Goal: Transaction & Acquisition: Purchase product/service

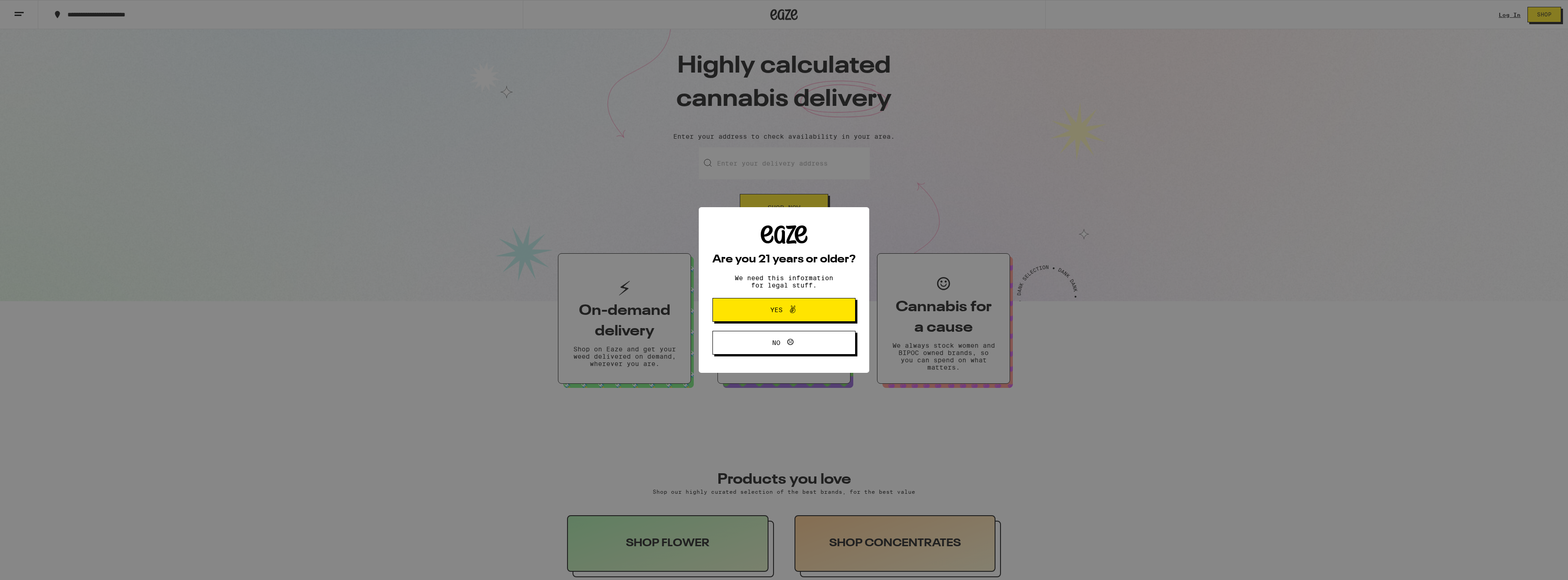
click at [795, 311] on icon at bounding box center [793, 309] width 5 height 8
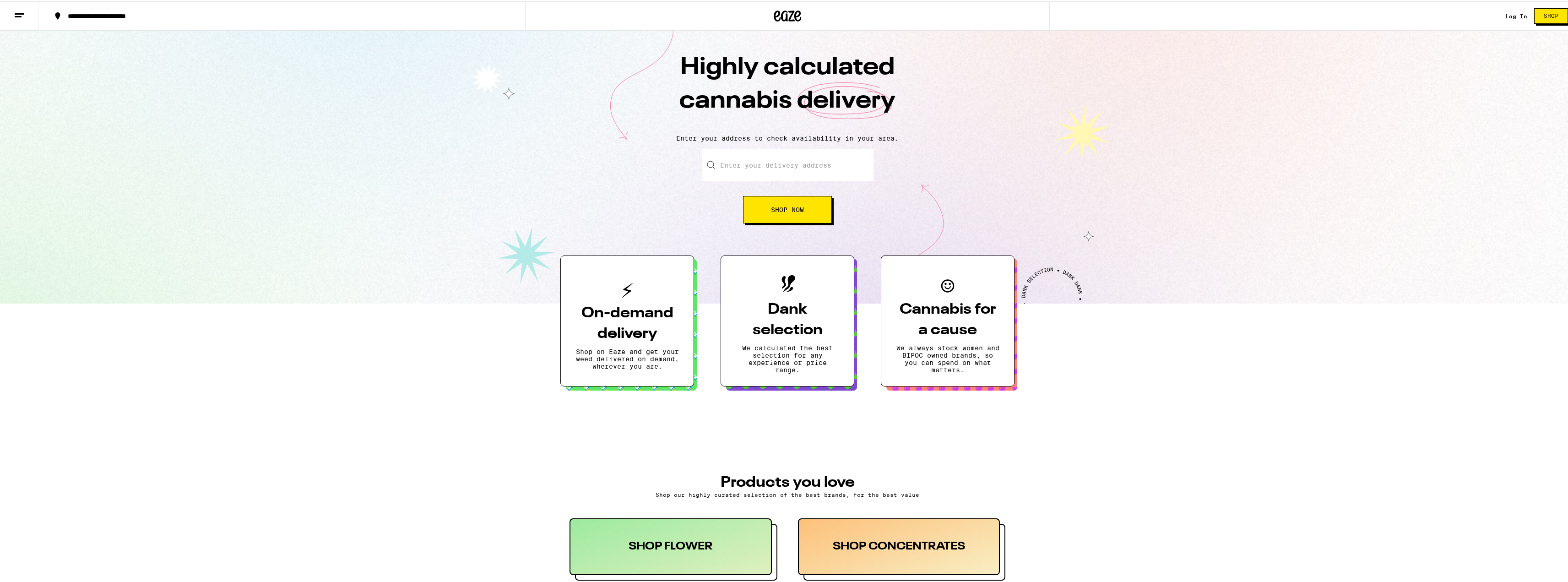
drag, startPoint x: 799, startPoint y: 178, endPoint x: 804, endPoint y: 167, distance: 12.1
click at [799, 177] on input "Enter your delivery address" at bounding box center [788, 164] width 172 height 32
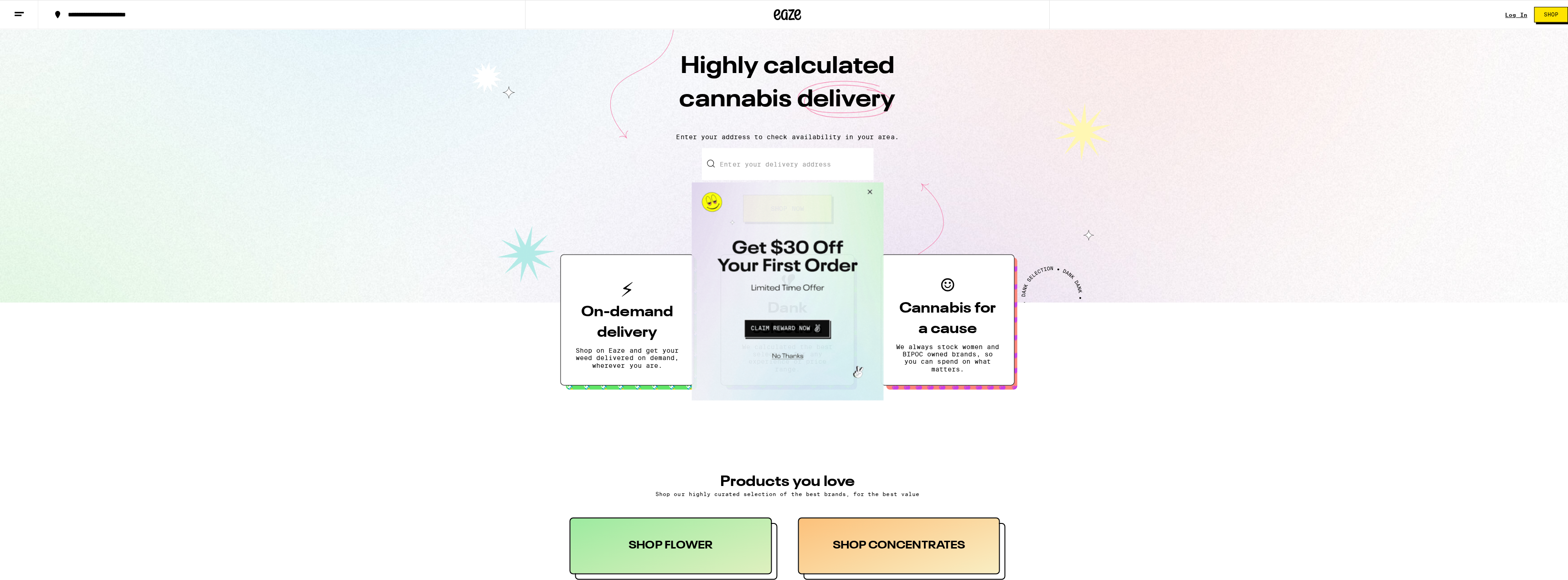
click at [868, 196] on button "Close Modal" at bounding box center [867, 193] width 25 height 22
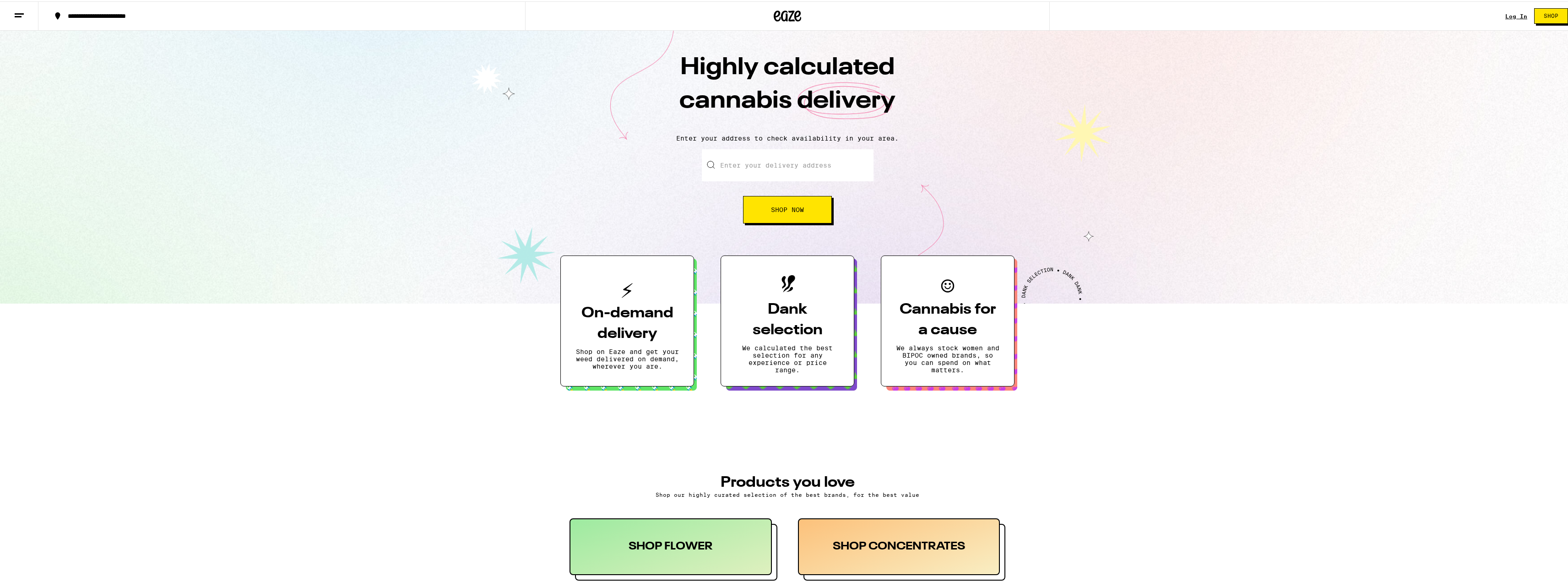
drag, startPoint x: 812, startPoint y: 174, endPoint x: 814, endPoint y: 170, distance: 4.5
click at [812, 174] on input "Enter your delivery address" at bounding box center [788, 164] width 172 height 32
click at [774, 169] on input "Enter your delivery address" at bounding box center [788, 164] width 172 height 32
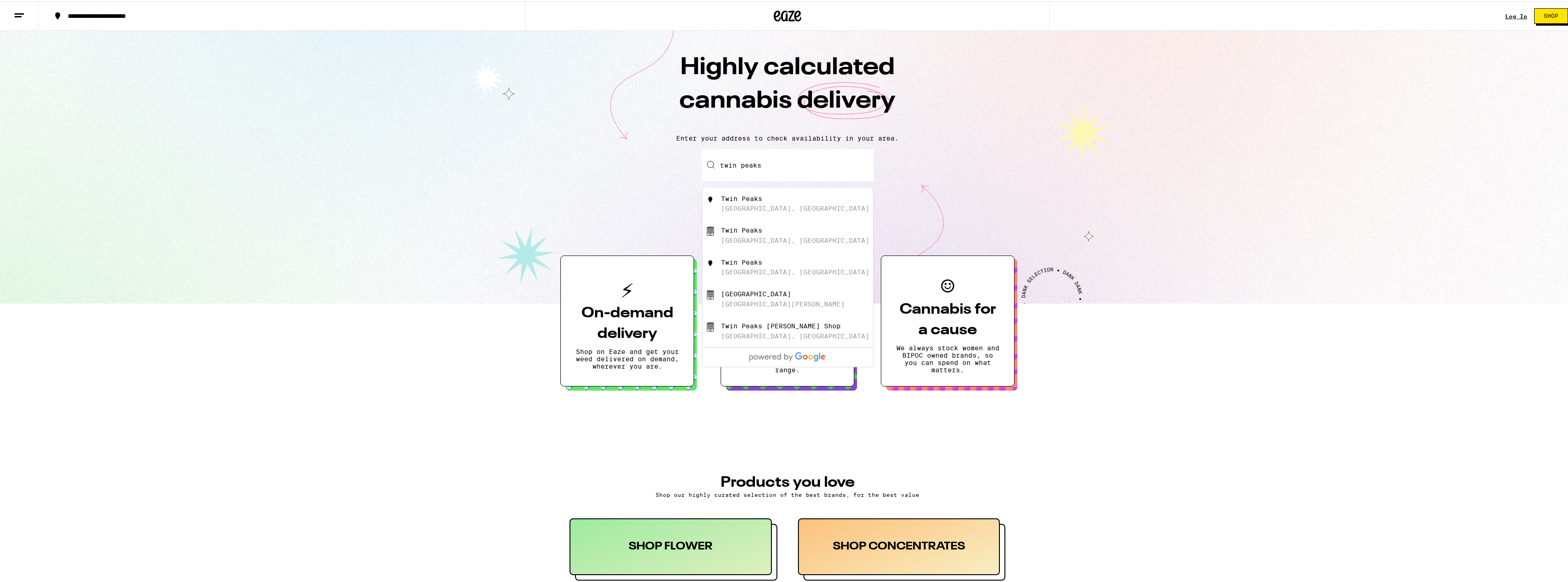
click at [767, 199] on div "[GEOGRAPHIC_DATA] [GEOGRAPHIC_DATA], [GEOGRAPHIC_DATA]" at bounding box center [803, 202] width 164 height 17
type input "[GEOGRAPHIC_DATA], [GEOGRAPHIC_DATA]"
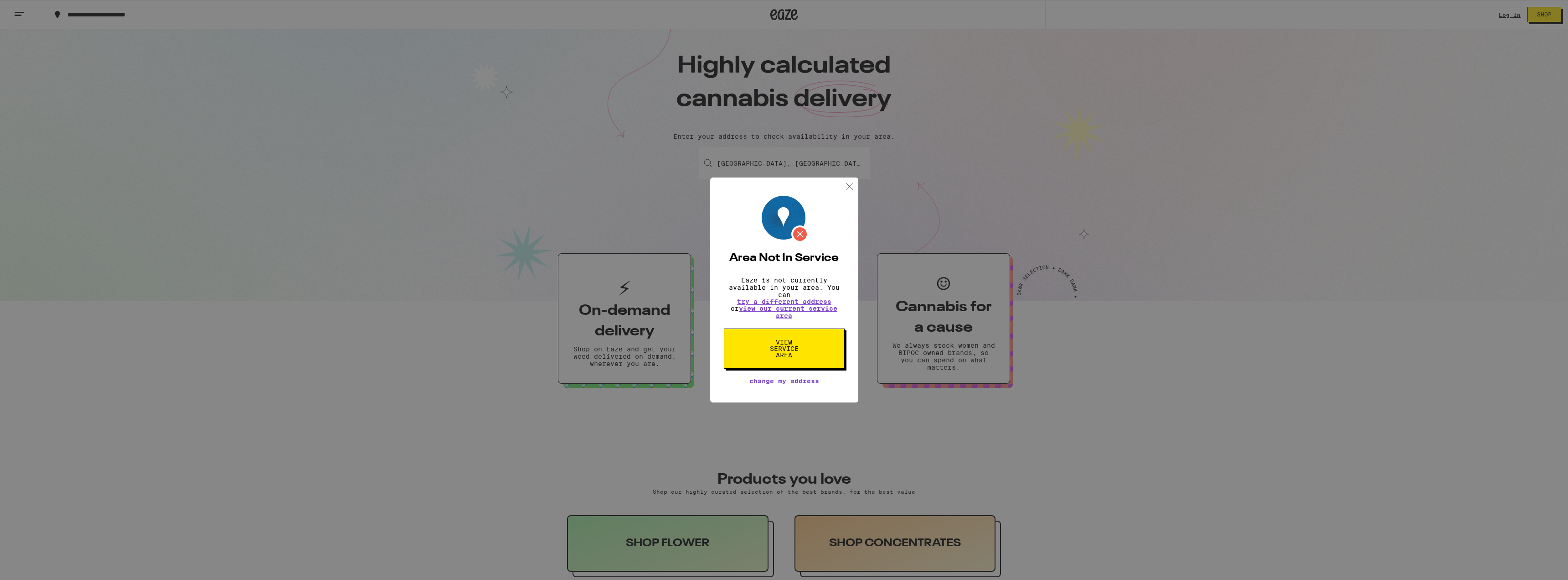
click at [796, 347] on span "View Service Area" at bounding box center [784, 348] width 47 height 19
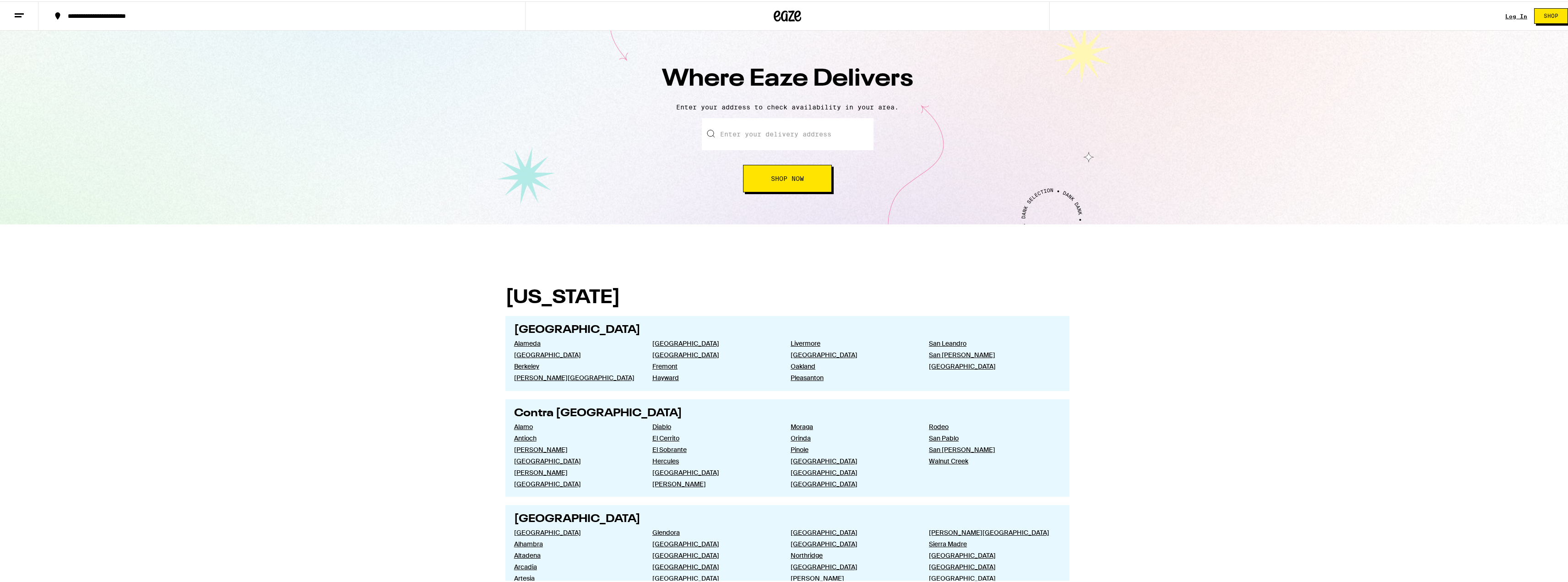
click at [782, 136] on input "text" at bounding box center [788, 132] width 172 height 32
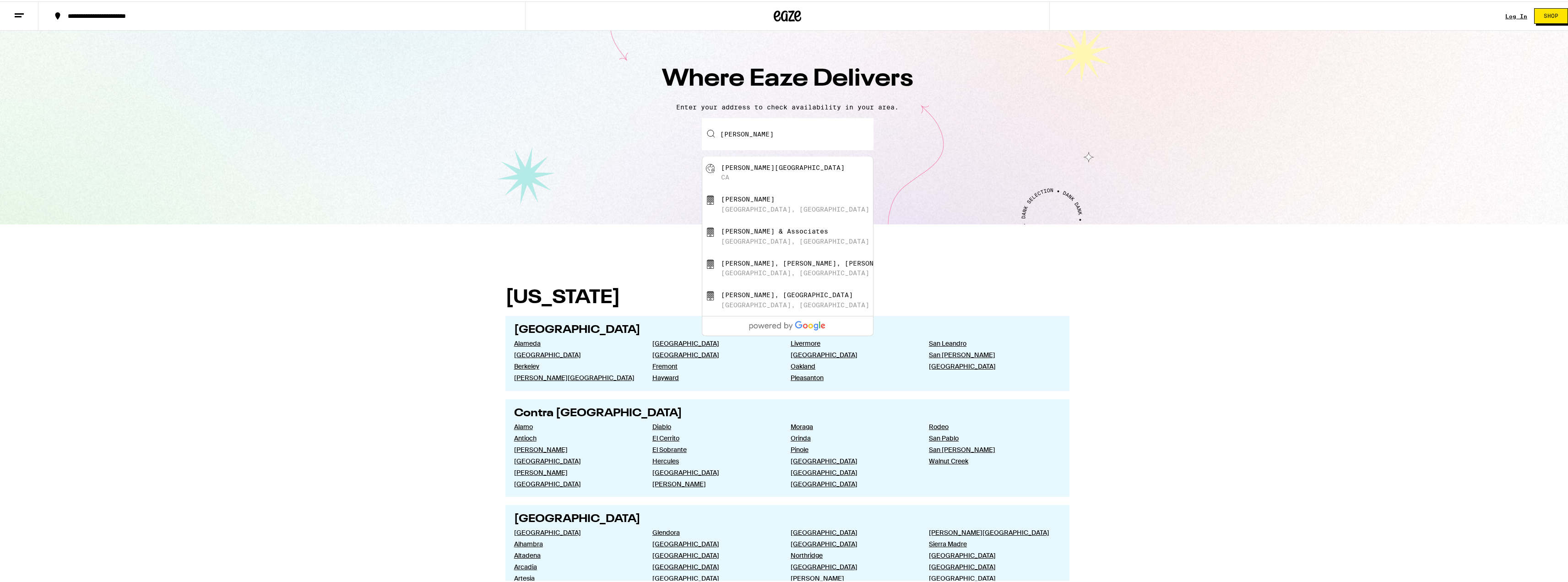
click at [775, 175] on div "[GEOGRAPHIC_DATA]" at bounding box center [803, 171] width 164 height 17
type input "[GEOGRAPHIC_DATA], [GEOGRAPHIC_DATA]"
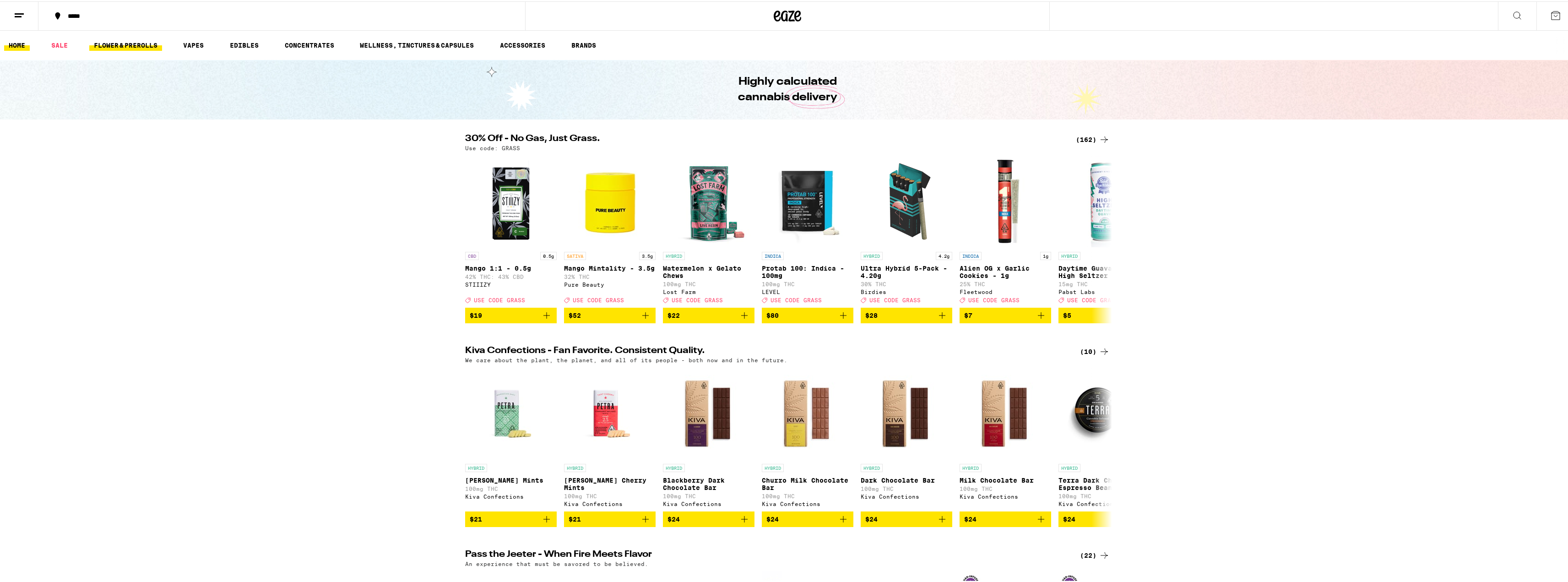
click at [148, 43] on link "FLOWER & PREROLLS" at bounding box center [125, 44] width 73 height 11
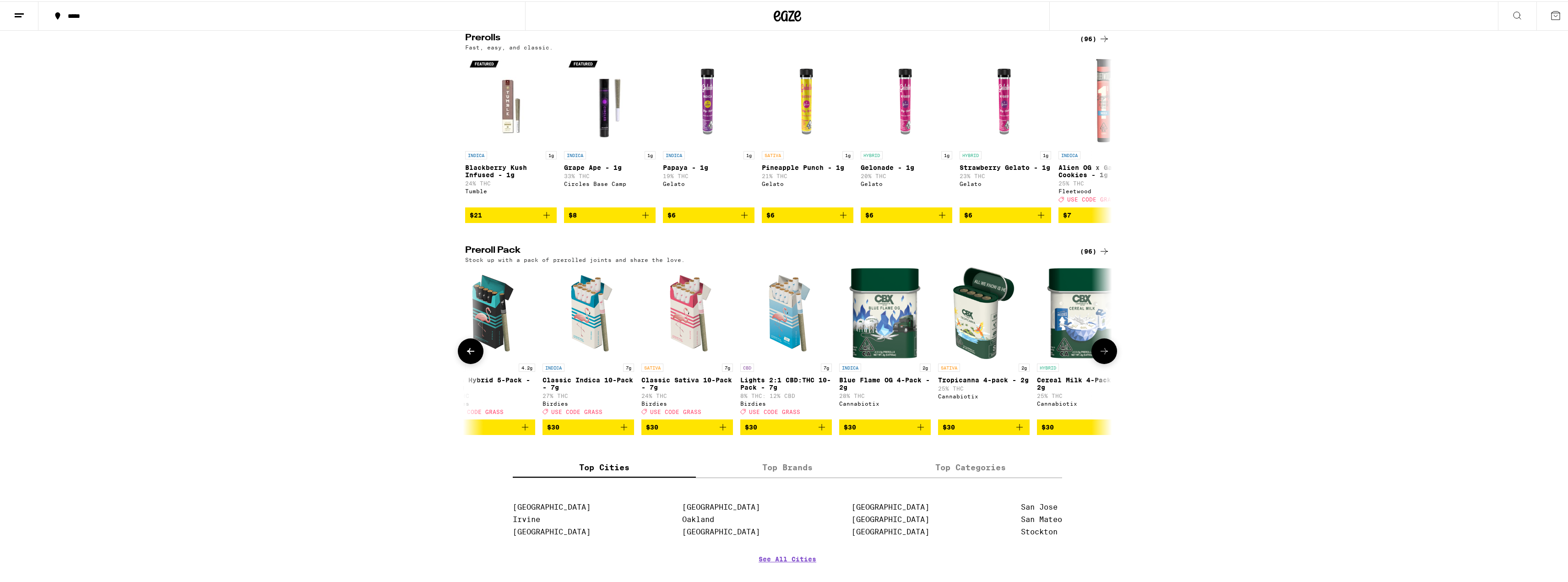
scroll to position [0, 732]
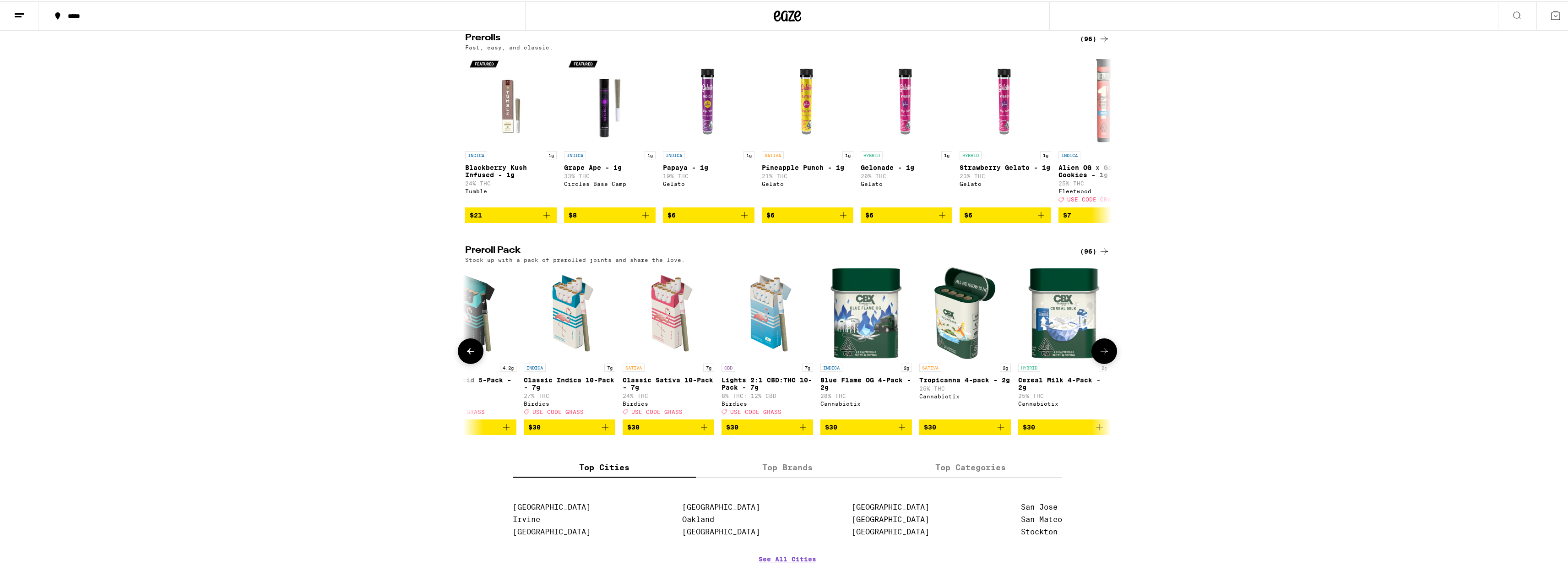
click at [760, 329] on img "Open page for Lights 2:1 CBD:THC 10-Pack - 7g from Birdies" at bounding box center [768, 312] width 92 height 92
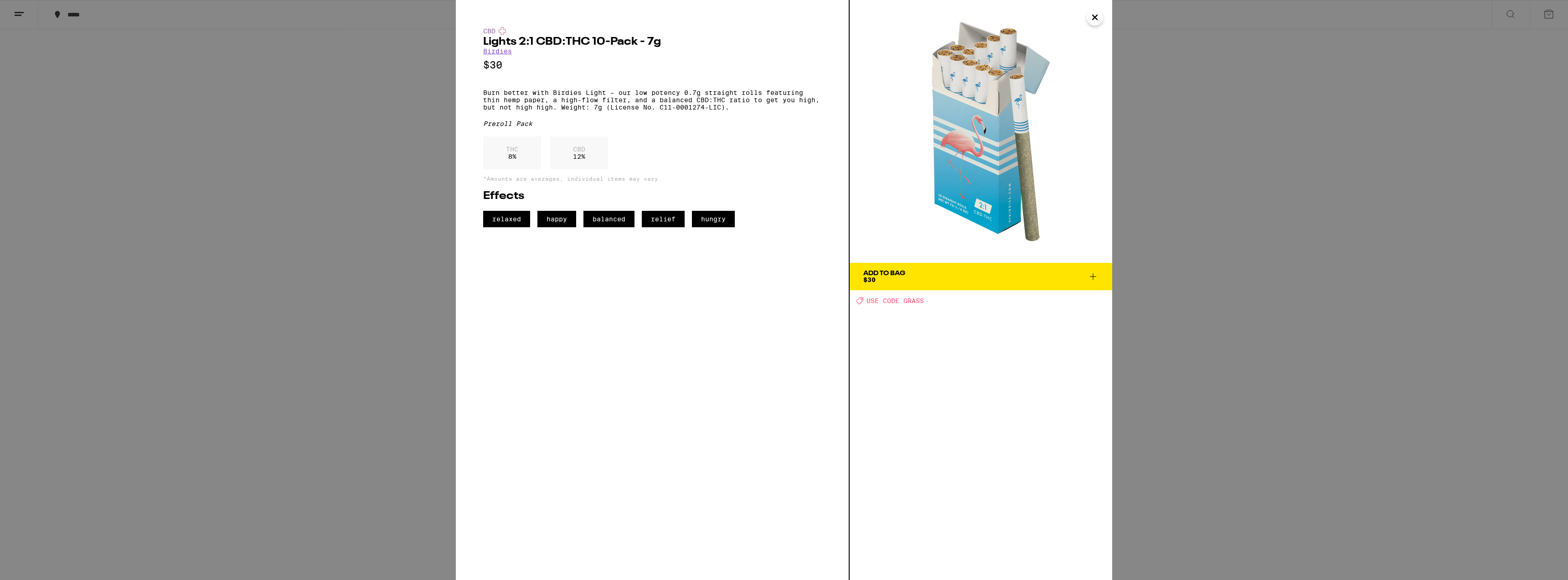
click at [1243, 83] on div "CBD Lights 2:1 CBD:THC 10-Pack - 7g Birdies $30 Burn better with Birdies Light …" at bounding box center [784, 290] width 1568 height 580
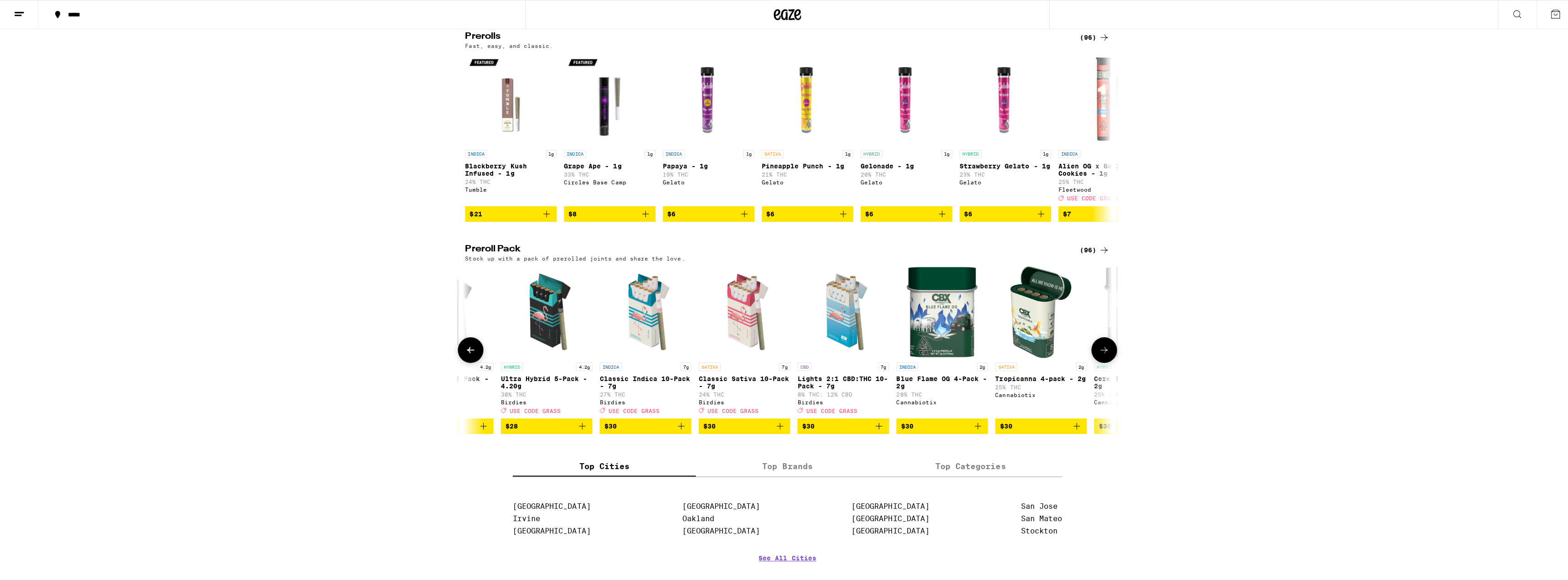
scroll to position [0, 684]
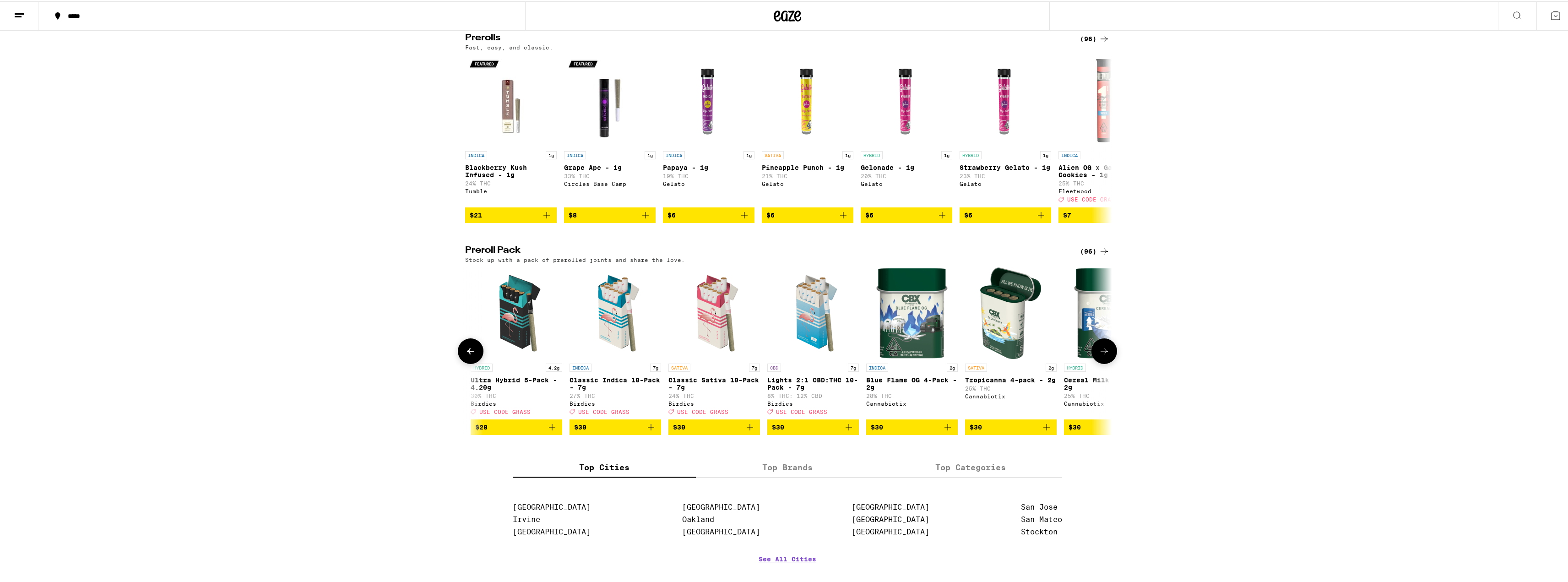
click at [810, 328] on img "Open page for Lights 2:1 CBD:THC 10-Pack - 7g from Birdies" at bounding box center [813, 312] width 92 height 92
